Goal: Use online tool/utility

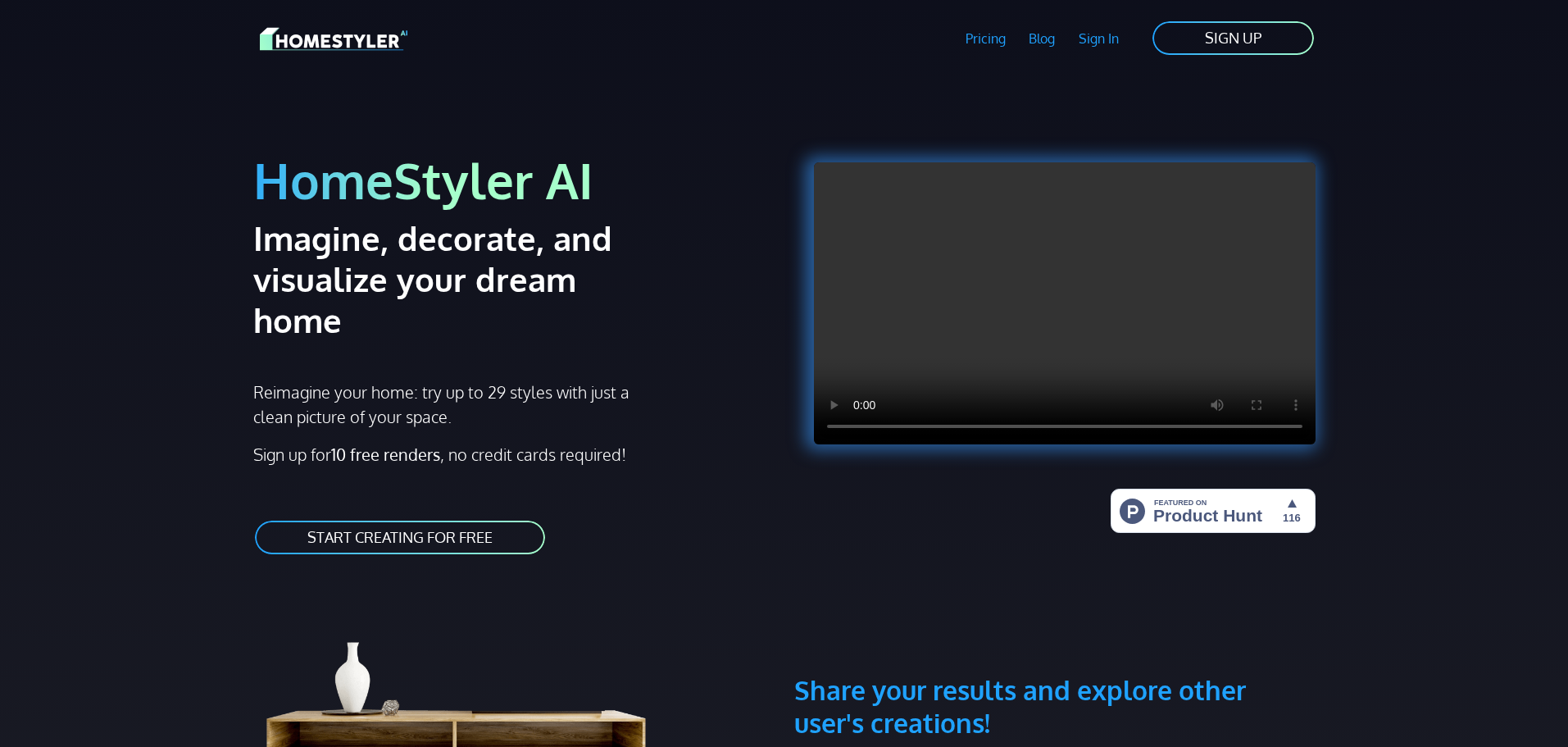
click at [411, 519] on link "START CREATING FOR FREE" at bounding box center [400, 537] width 293 height 37
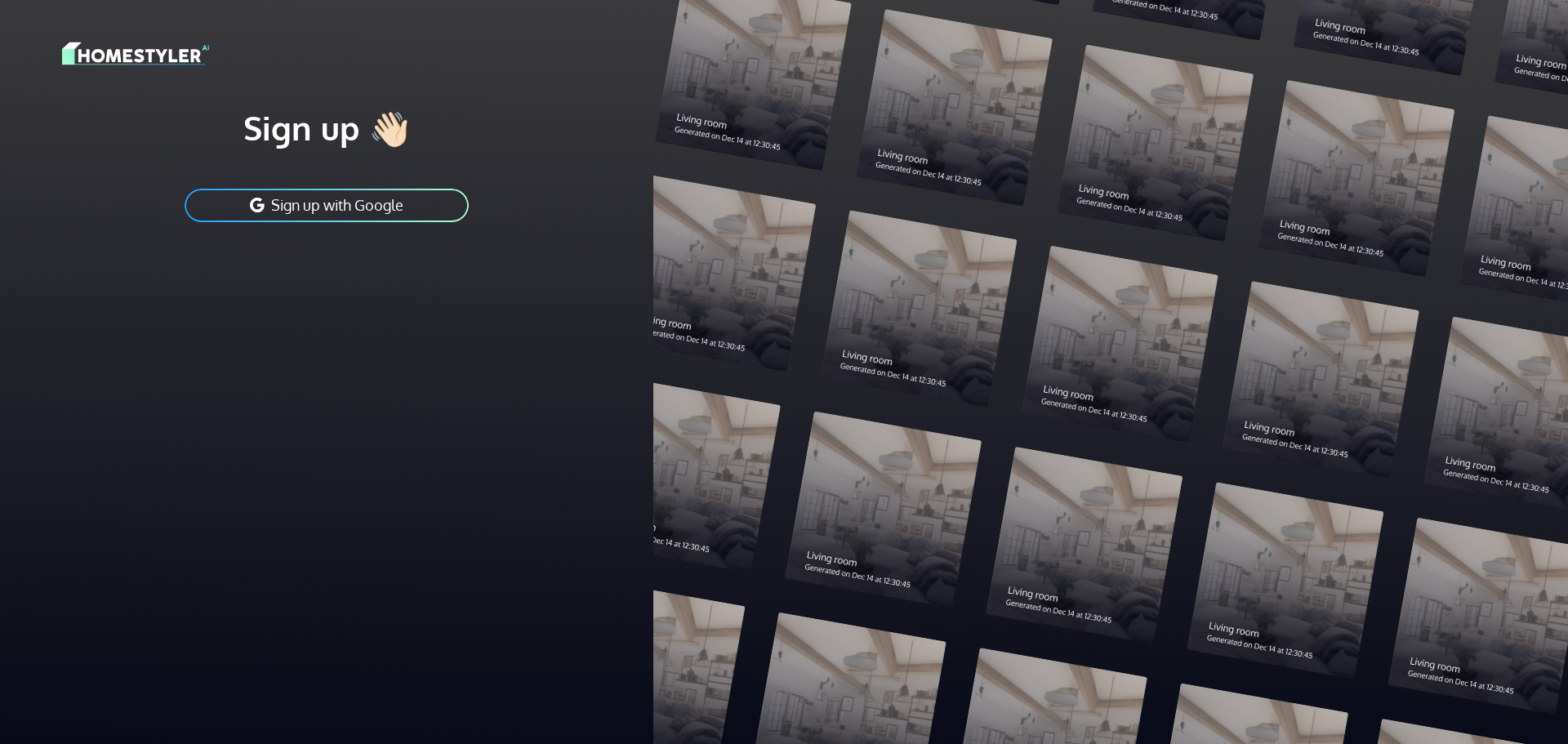
click at [335, 210] on button "Sign up with Google" at bounding box center [327, 205] width 288 height 37
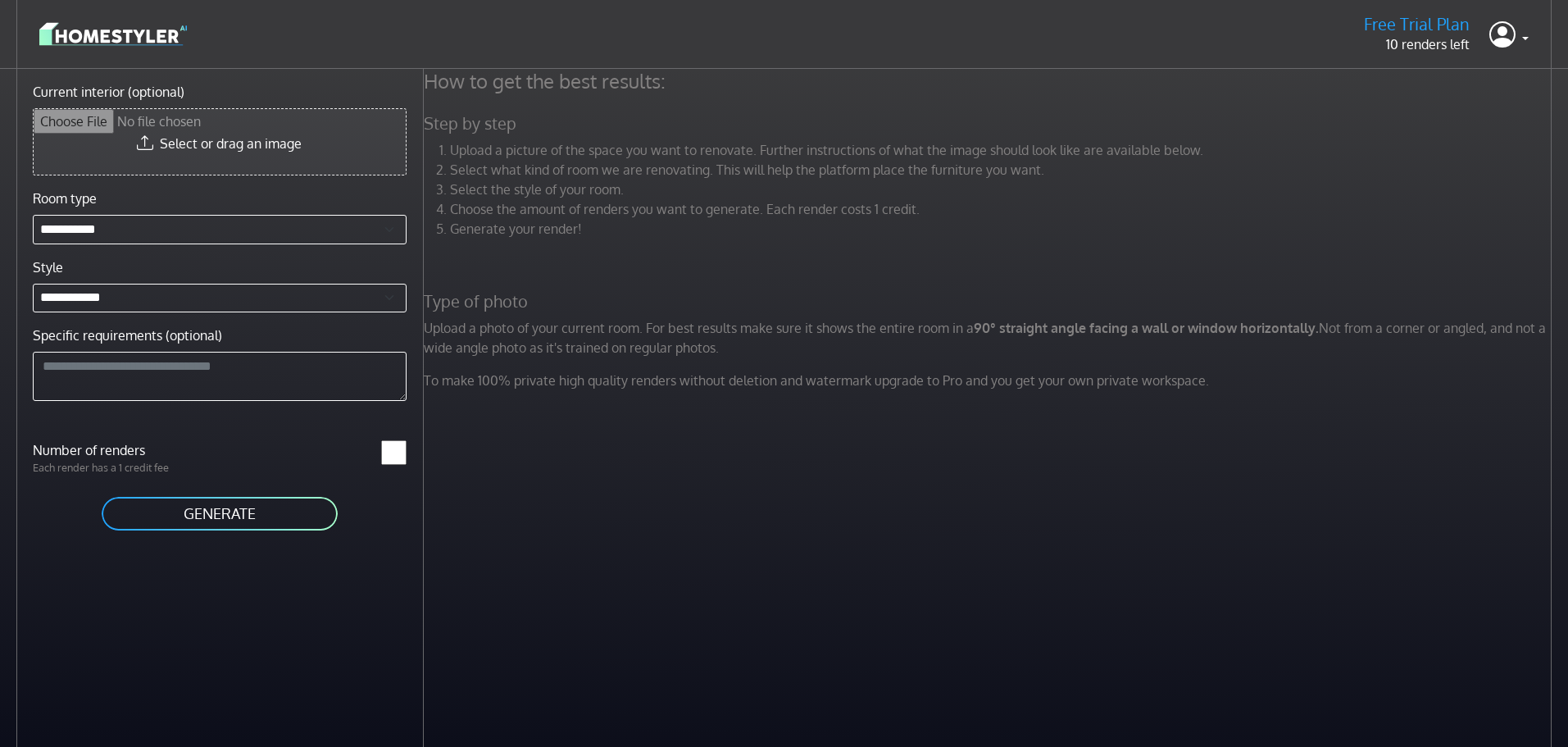
click at [231, 141] on input "Current interior (optional)" at bounding box center [219, 142] width 372 height 66
type input "**********"
click at [189, 508] on button "GENERATE" at bounding box center [219, 508] width 239 height 37
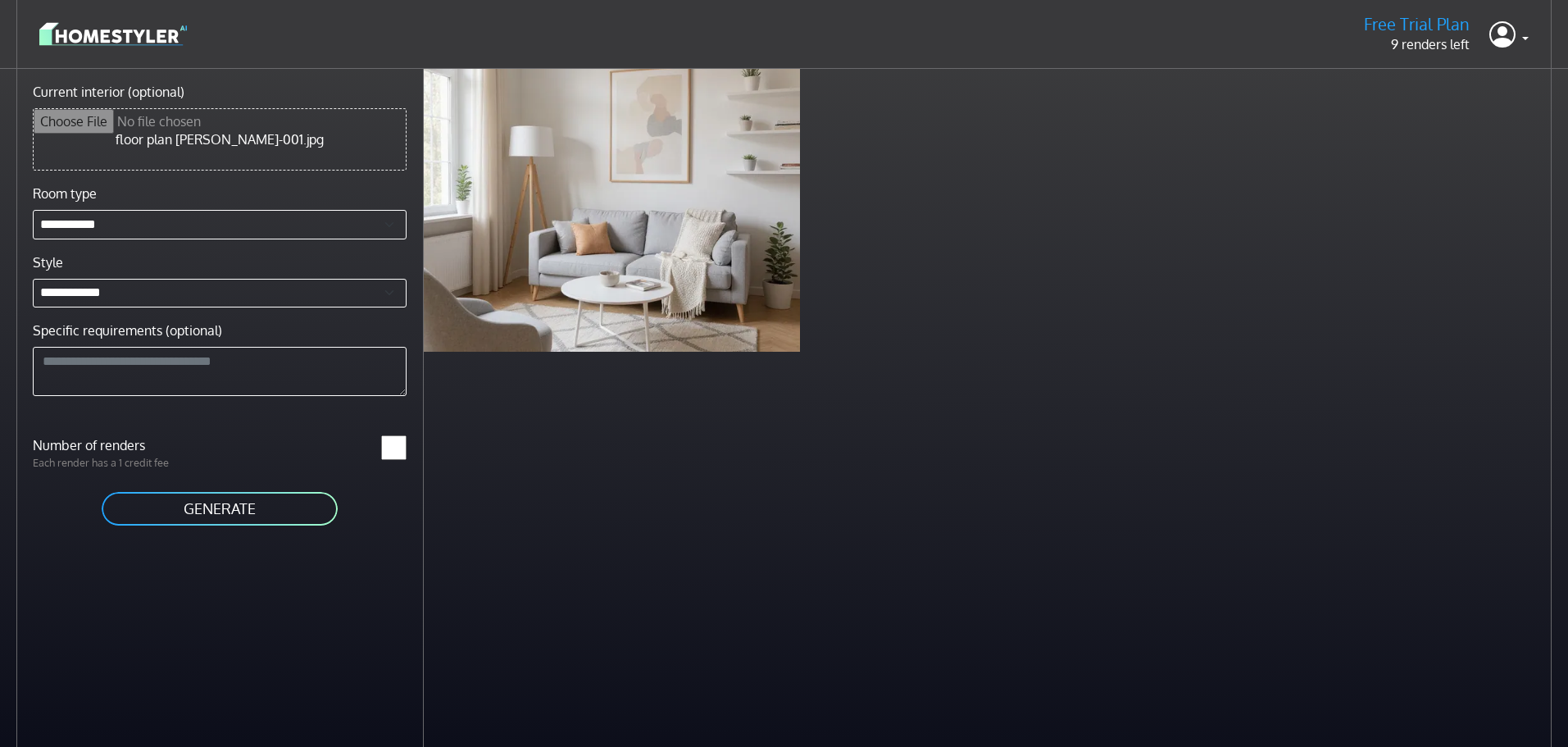
click at [227, 510] on button "GENERATE" at bounding box center [219, 508] width 239 height 37
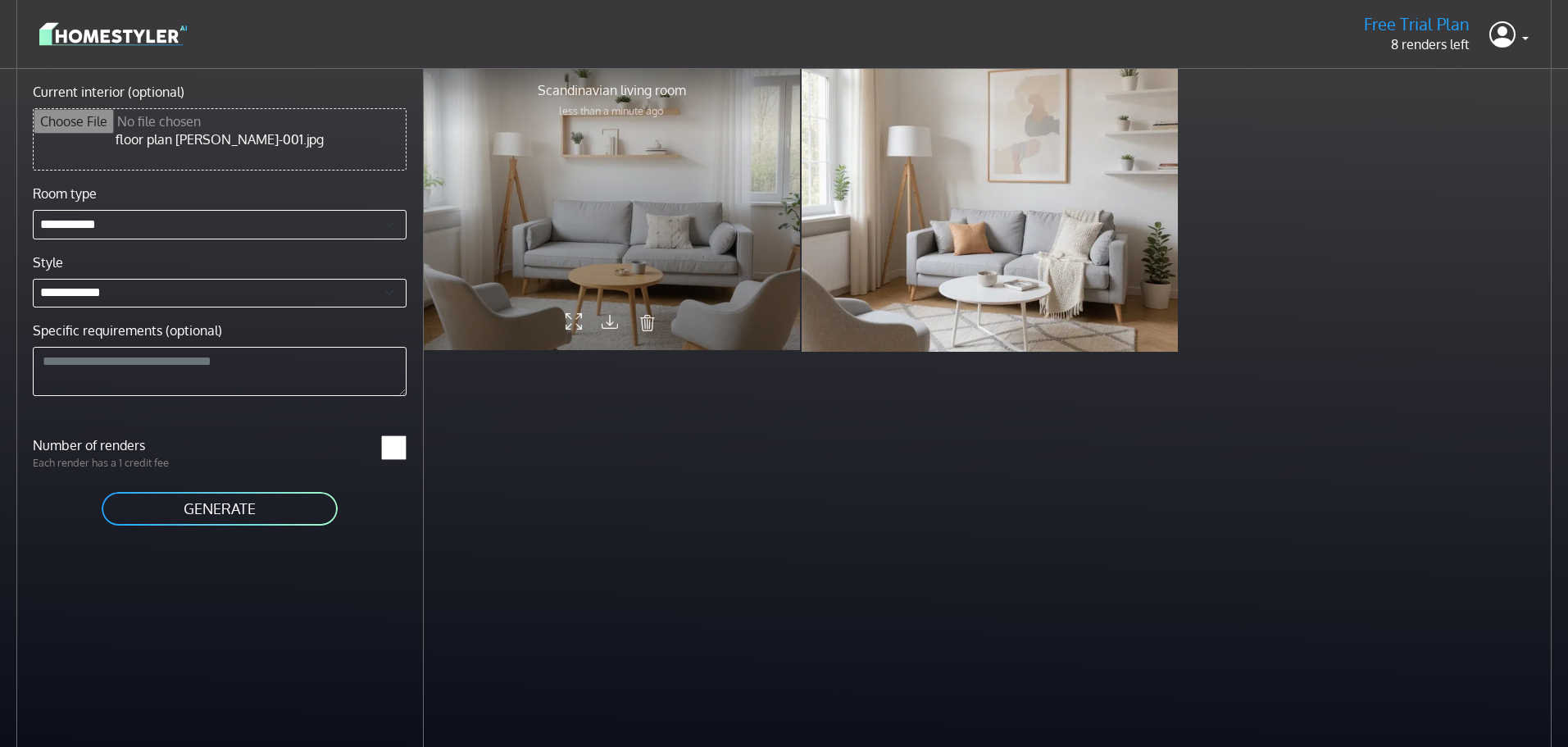
click at [664, 223] on div at bounding box center [612, 208] width 376 height 283
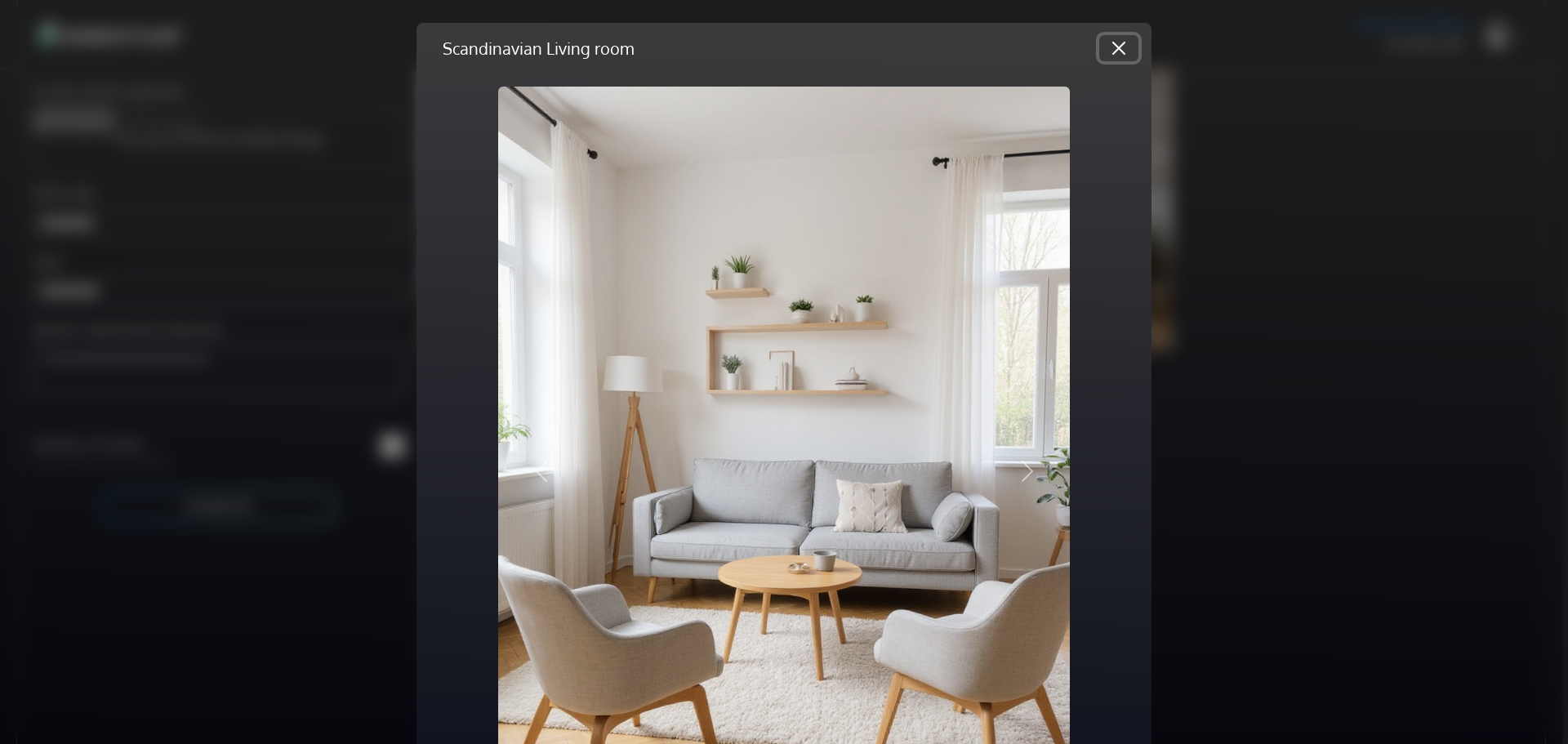
click at [1117, 46] on button "Close" at bounding box center [1119, 48] width 39 height 26
